Goal: Task Accomplishment & Management: Use online tool/utility

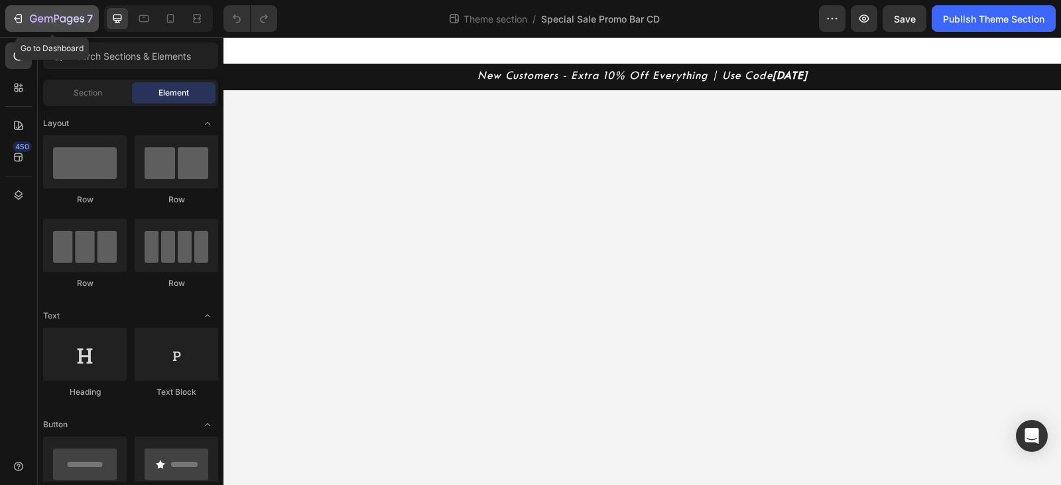
click at [19, 18] on icon "button" at bounding box center [17, 18] width 13 height 13
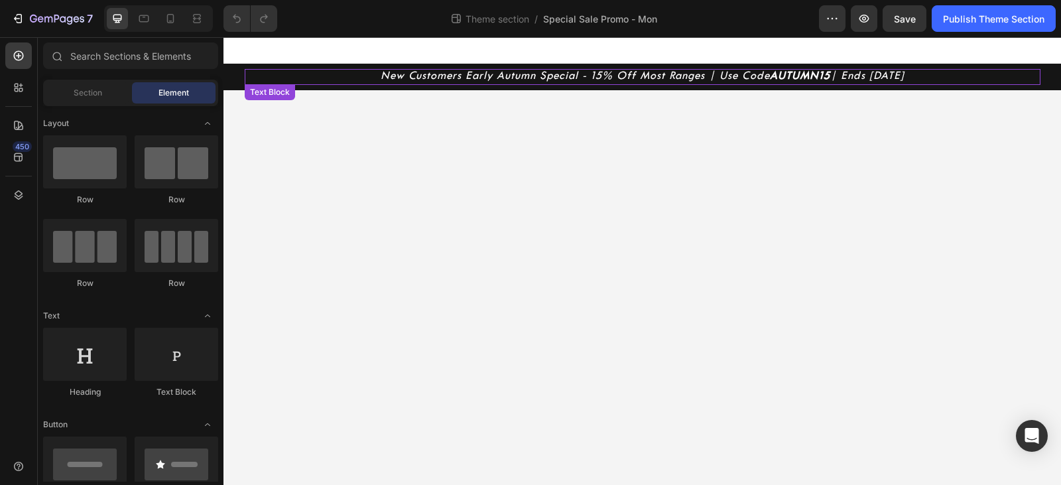
click at [897, 76] on icon "New Customers Early Autumn Special - 15% Off Most Ranges | Use Code AUTUMN15 | …" at bounding box center [643, 76] width 524 height 11
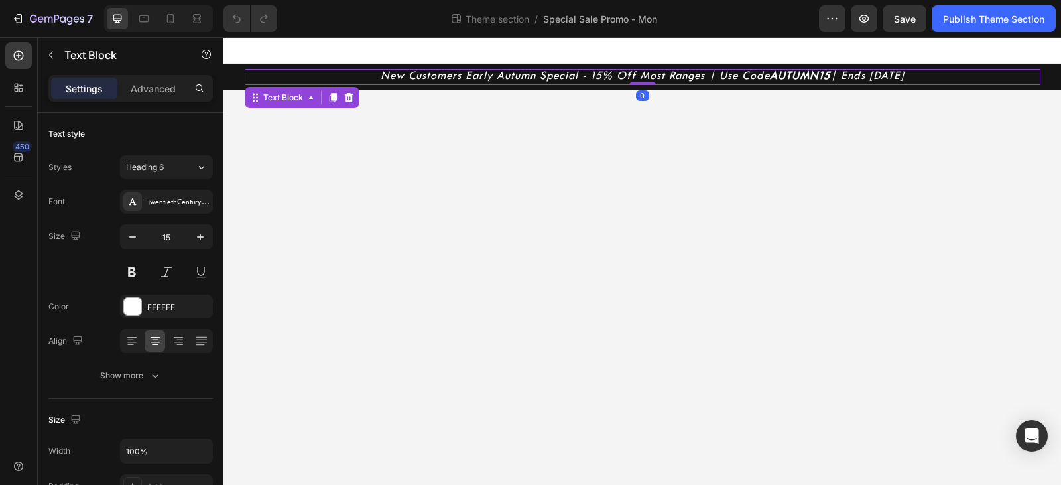
click at [897, 76] on icon "New Customers Early Autumn Special - 15% Off Most Ranges | Use Code AUTUMN15 | …" at bounding box center [643, 76] width 524 height 11
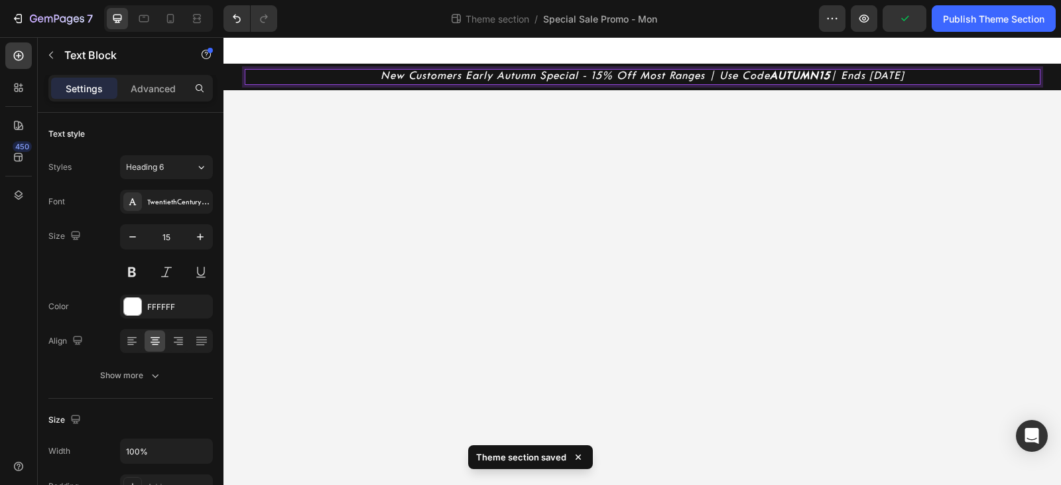
click at [900, 77] on icon "New Customers Early Autumn Special - 15% Off Most Ranges | Use Code AUTUMN15 | …" at bounding box center [643, 76] width 524 height 11
copy icon "[DATE]"
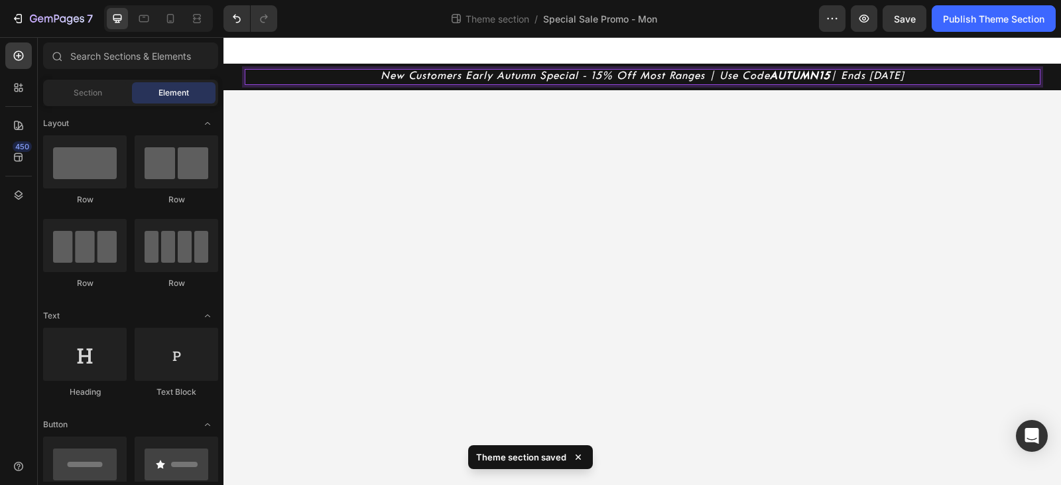
click at [925, 162] on body "New Customers Early Autumn Special - 15% Off Most Ranges | Use Code AUTUMN15 | …" at bounding box center [641, 261] width 837 height 448
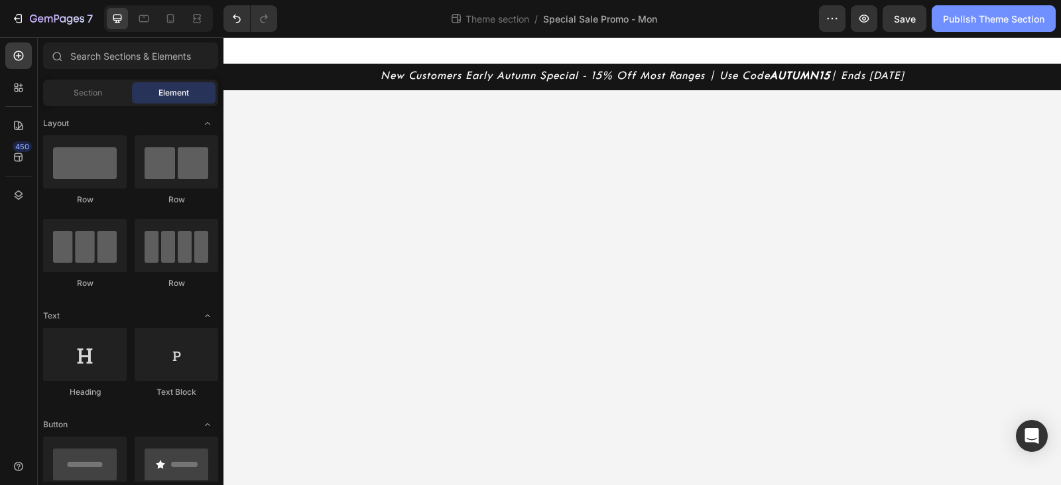
click at [994, 19] on div "Publish Theme Section" at bounding box center [993, 19] width 101 height 14
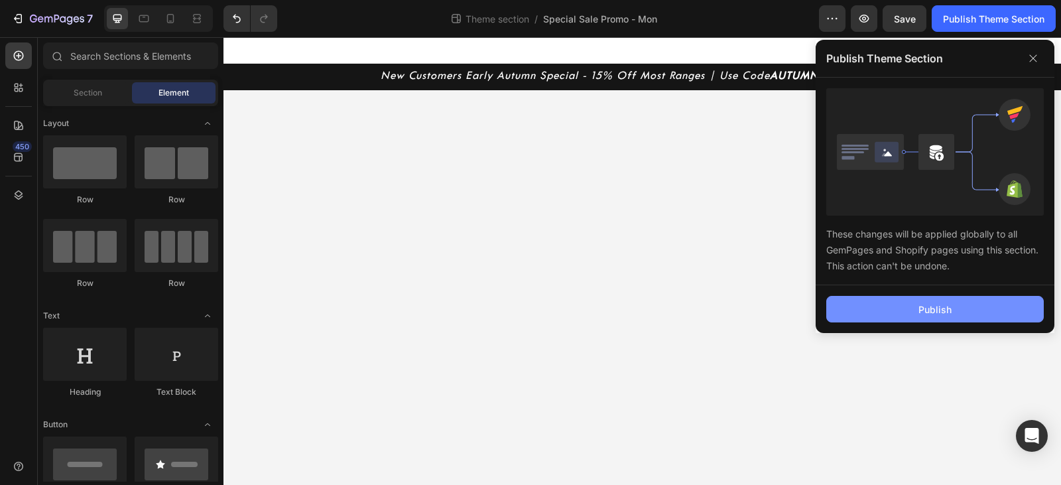
click at [926, 309] on div "Publish" at bounding box center [934, 309] width 33 height 14
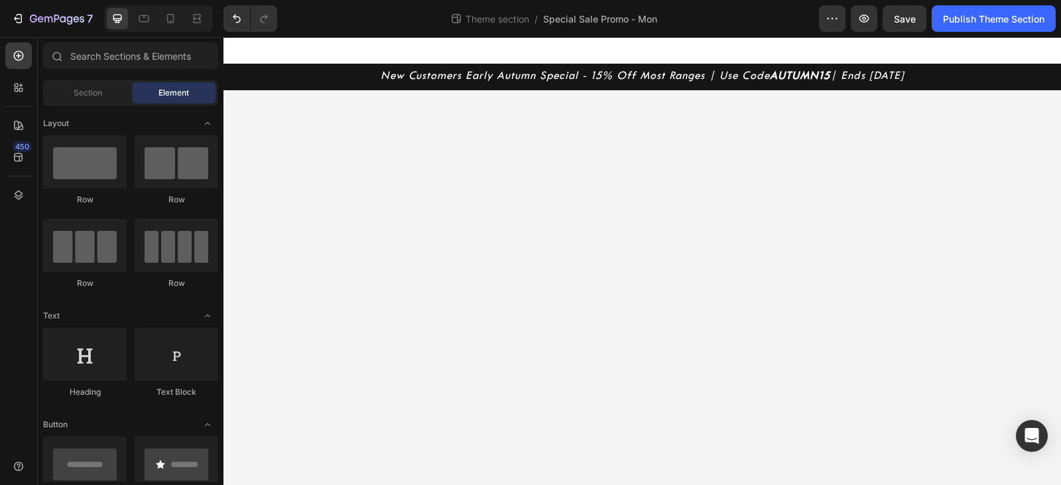
click at [714, 192] on body "New Customers Early Autumn Special - 15% Off Most Ranges | Use Code AUTUMN15 | …" at bounding box center [641, 261] width 837 height 448
click at [14, 23] on icon "button" at bounding box center [17, 18] width 13 height 13
